Goal: Browse casually: Explore the website without a specific task or goal

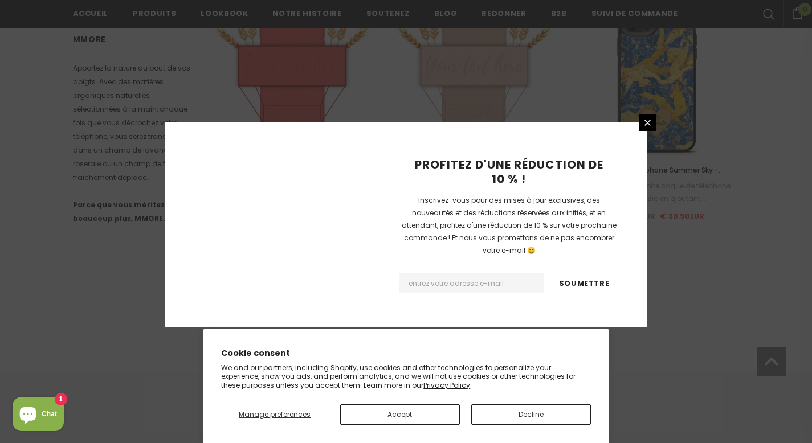
scroll to position [813, 0]
